Goal: Find specific page/section: Find specific page/section

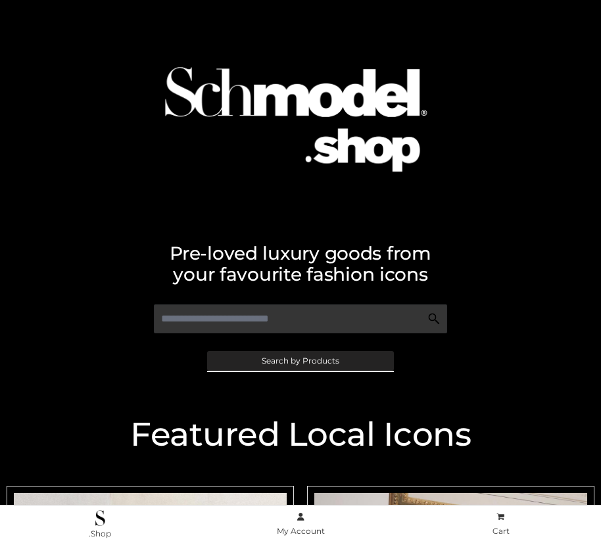
click at [300, 360] on span "Search by Products" at bounding box center [301, 361] width 78 height 8
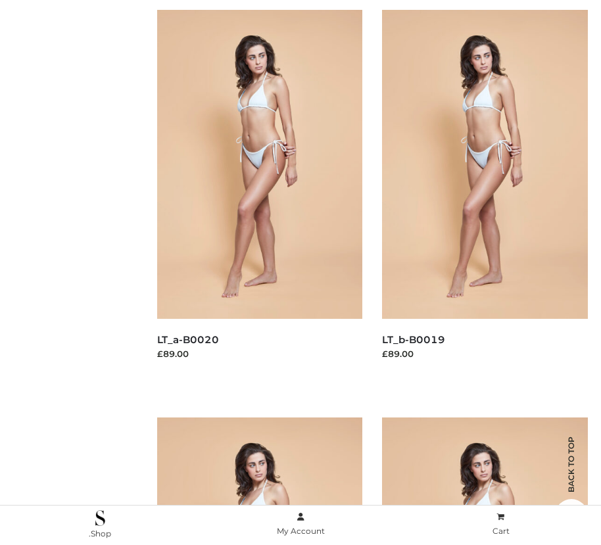
scroll to position [132, 0]
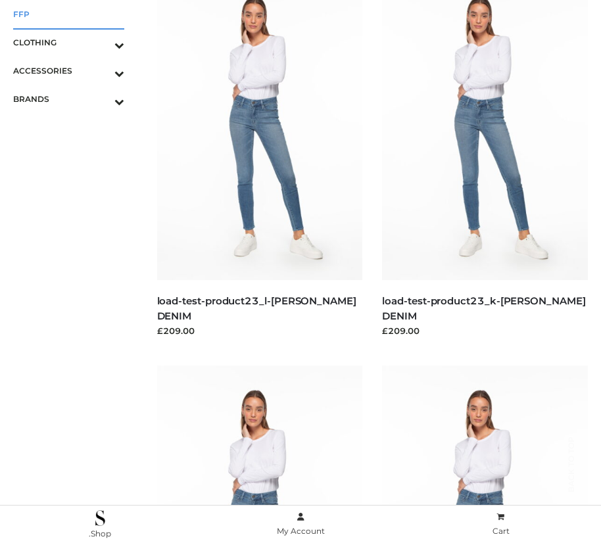
click at [68, 14] on span "FFP" at bounding box center [68, 14] width 111 height 15
